Goal: Check status: Check status

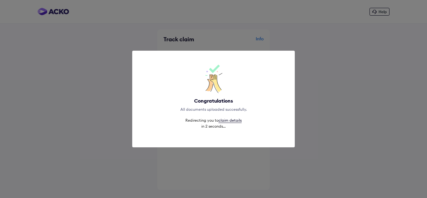
click at [233, 120] on link "claim details" at bounding box center [230, 120] width 23 height 5
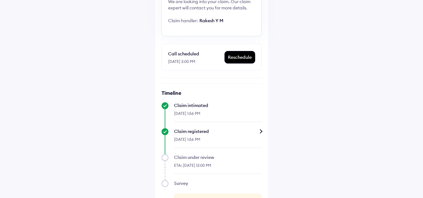
scroll to position [95, 0]
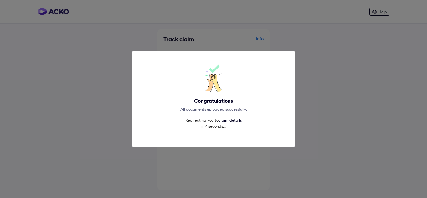
click at [236, 122] on link "claim details" at bounding box center [230, 120] width 23 height 5
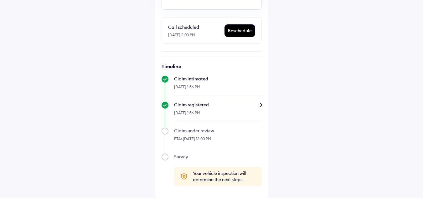
scroll to position [122, 0]
